Goal: Information Seeking & Learning: Learn about a topic

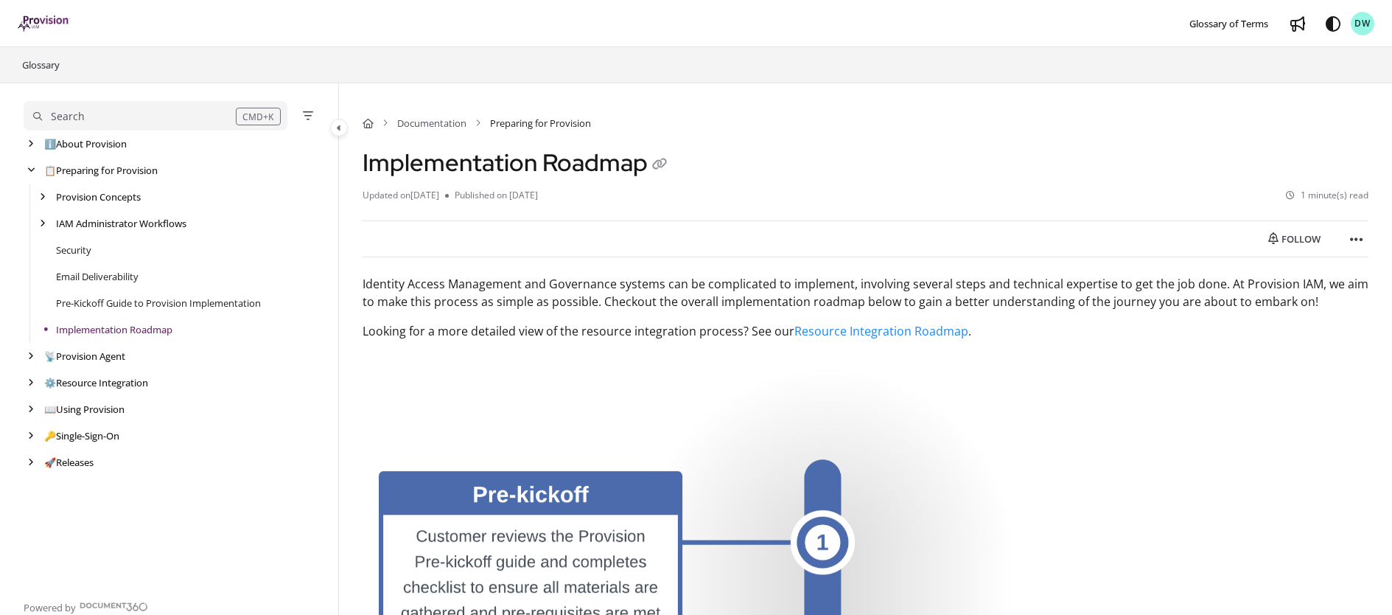
click at [116, 128] on button "Search CMD+K" at bounding box center [156, 115] width 264 height 29
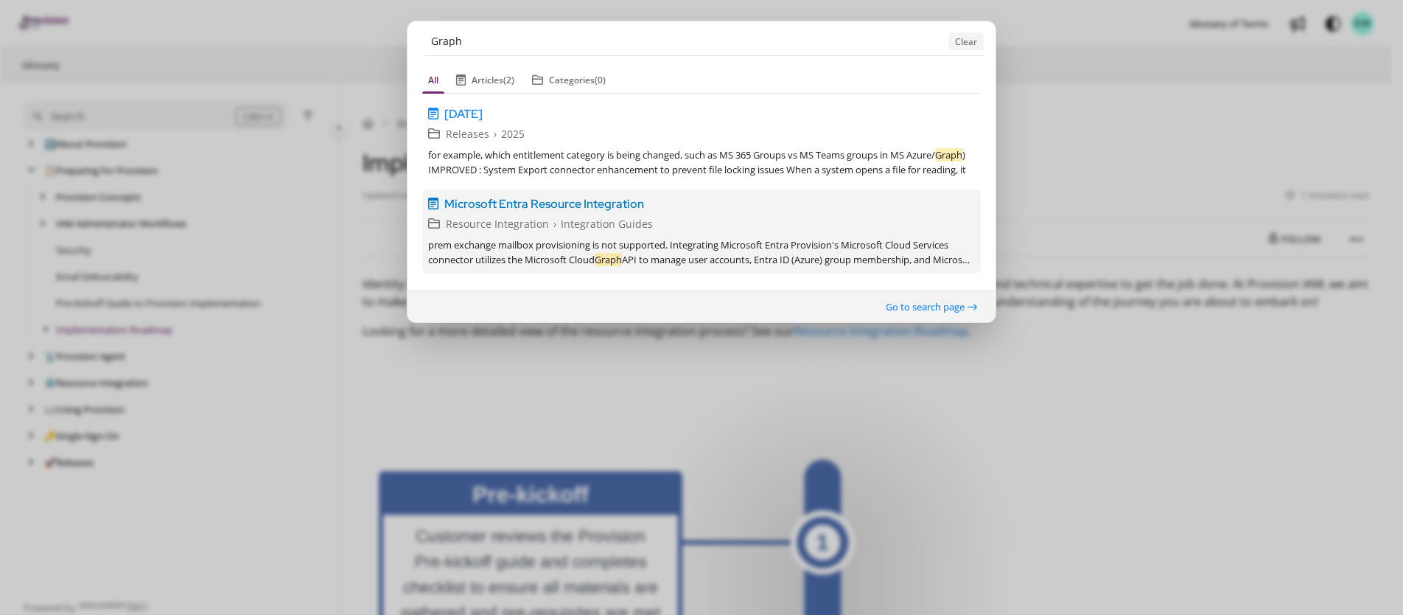
type input "Graph"
click at [501, 200] on span "Microsoft Entra Resource Integration" at bounding box center [544, 204] width 200 height 18
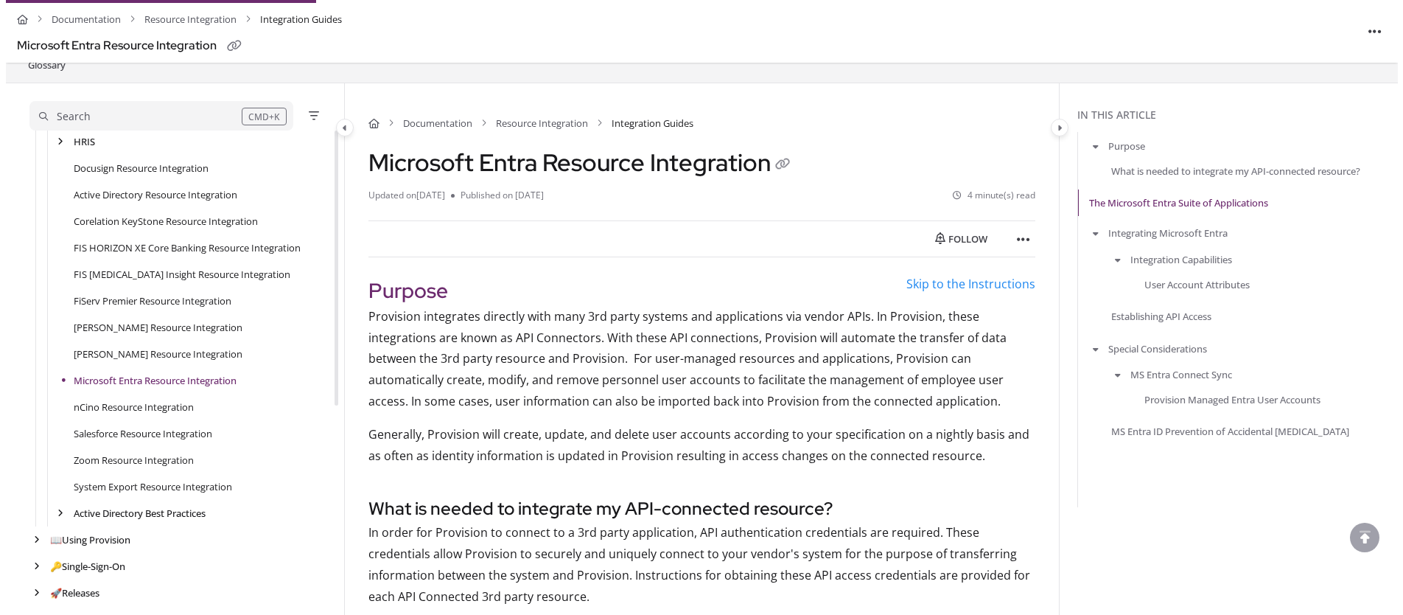
scroll to position [368, 0]
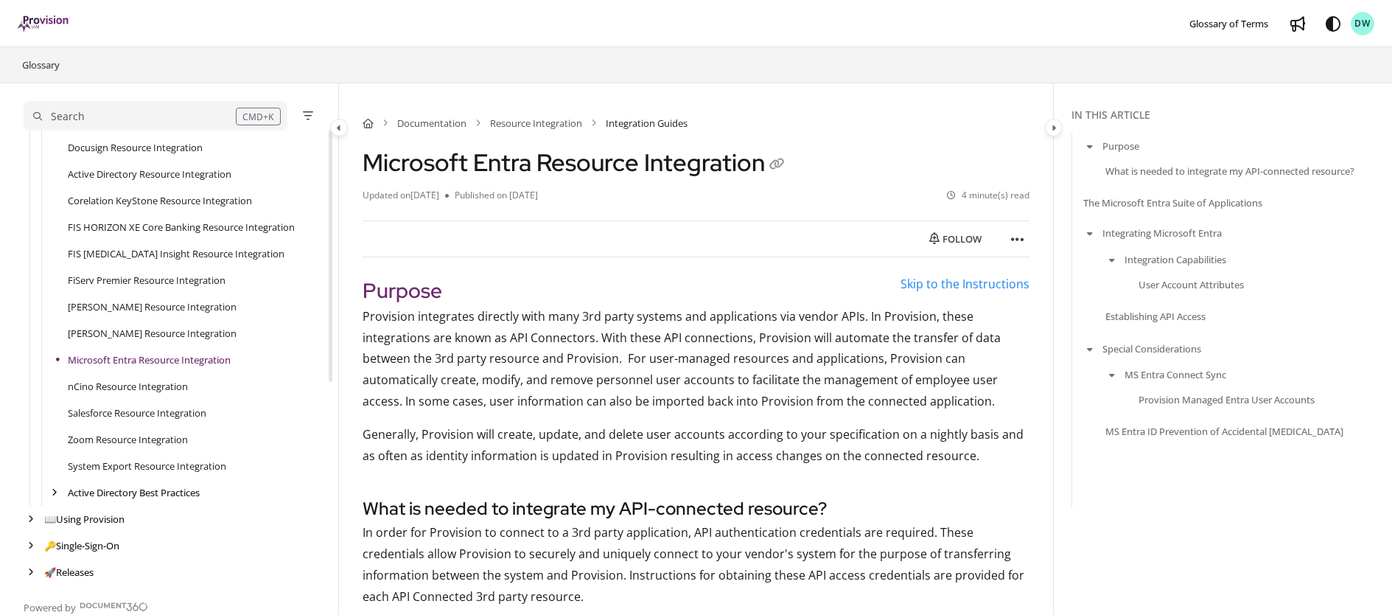
click at [118, 114] on div "Search" at bounding box center [134, 116] width 203 height 16
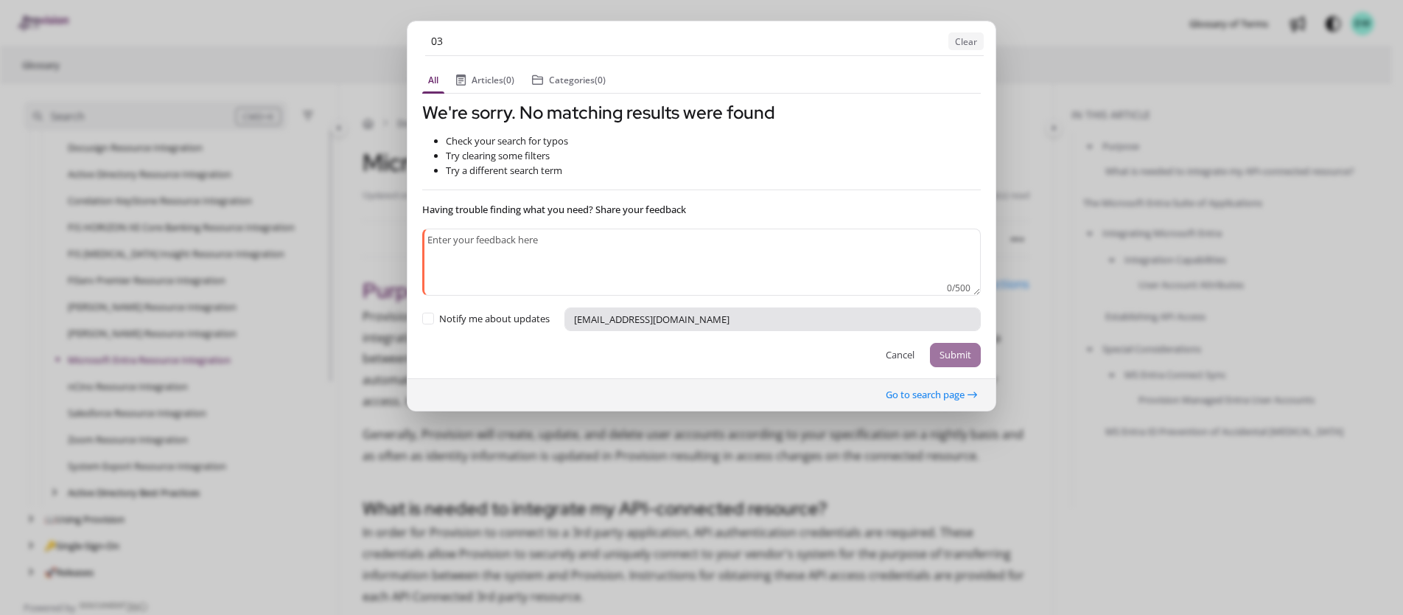
type input "0"
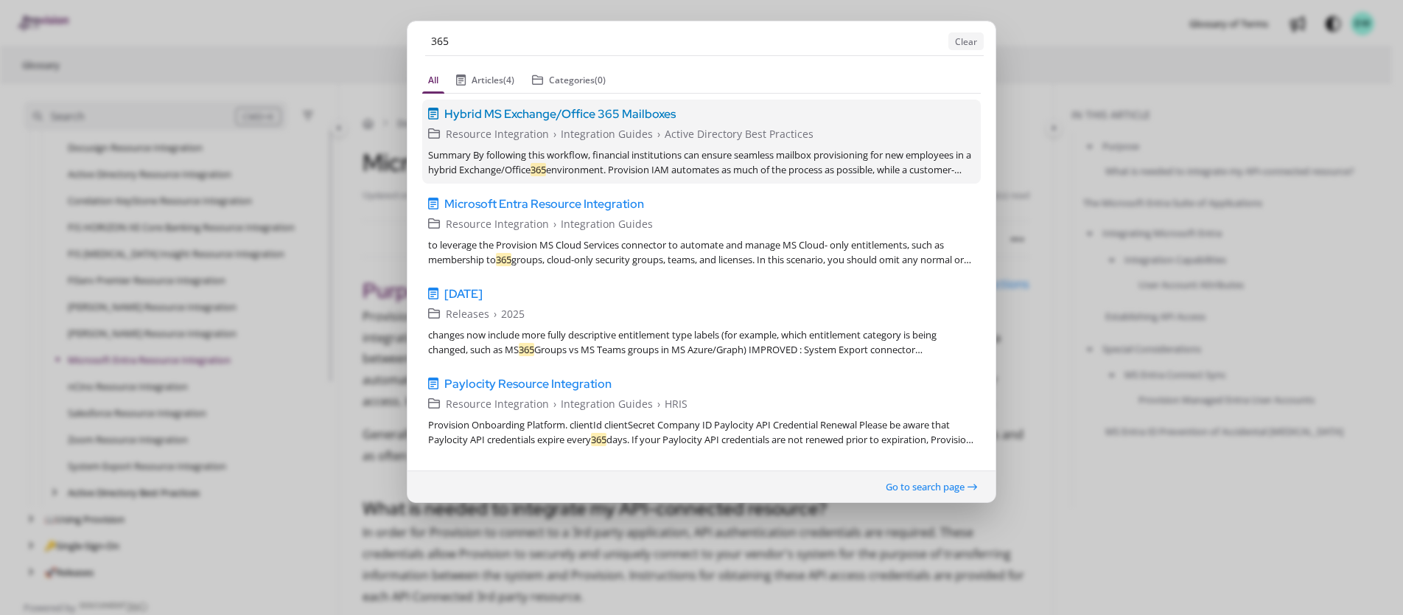
type input "365"
click at [516, 116] on span "Hybrid MS Exchange/Office 365 Mailboxes" at bounding box center [559, 114] width 231 height 18
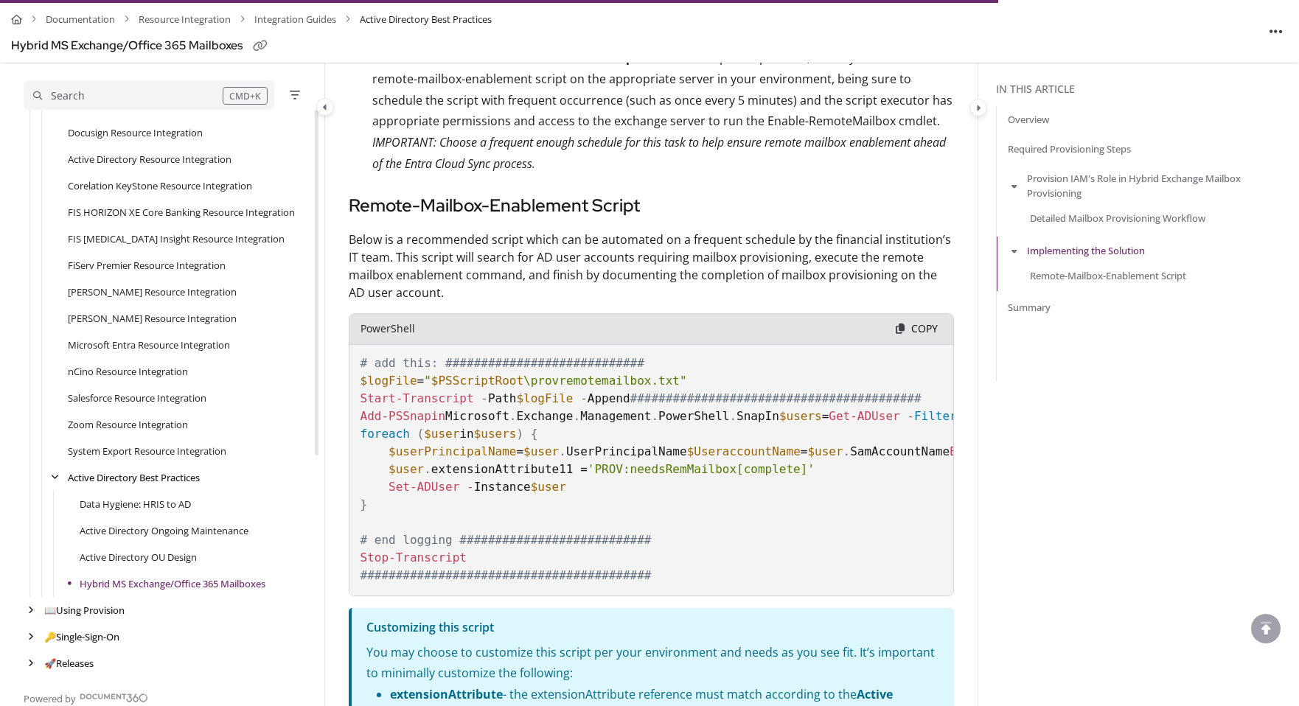
scroll to position [2325, 0]
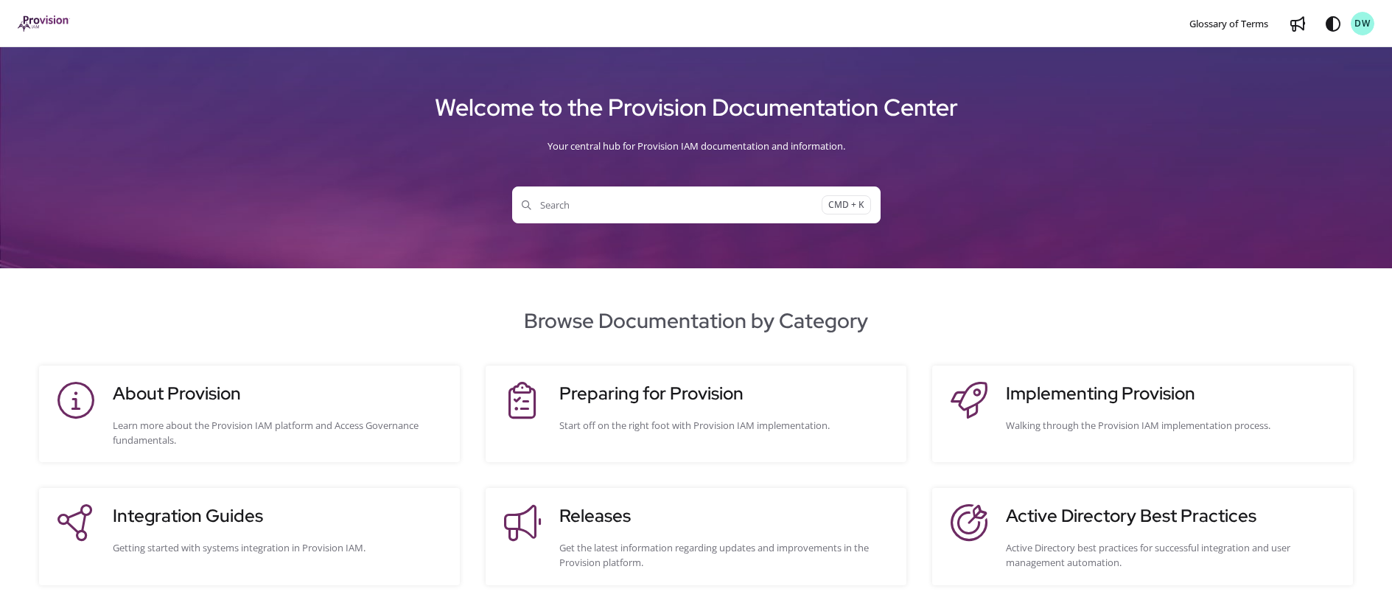
click at [592, 209] on span "Search" at bounding box center [672, 205] width 300 height 15
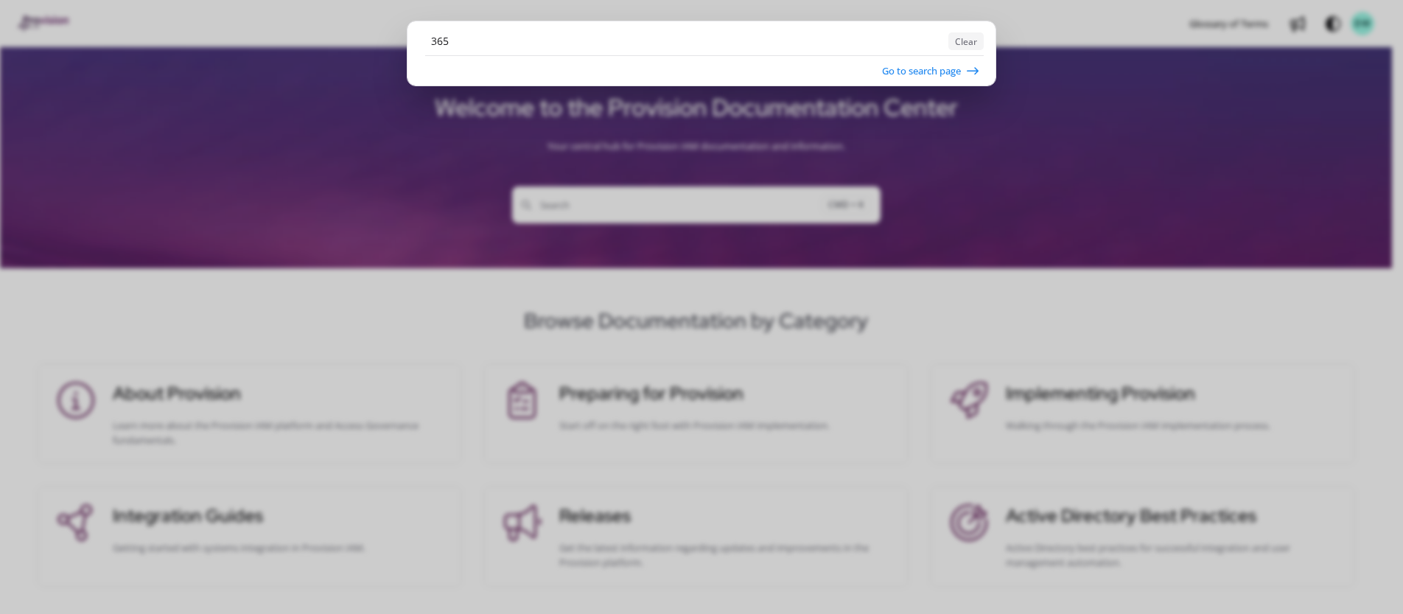
type input "365"
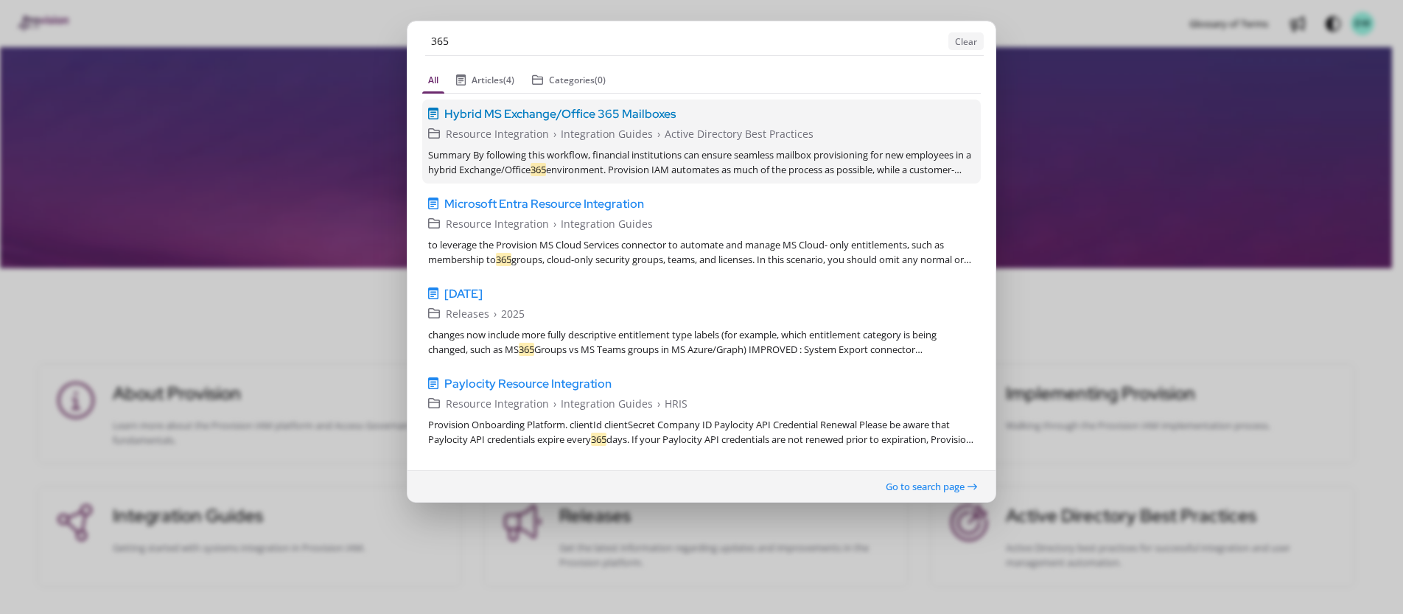
click at [580, 117] on span "Hybrid MS Exchange/Office 365 Mailboxes" at bounding box center [559, 114] width 231 height 18
